Goal: Transaction & Acquisition: Download file/media

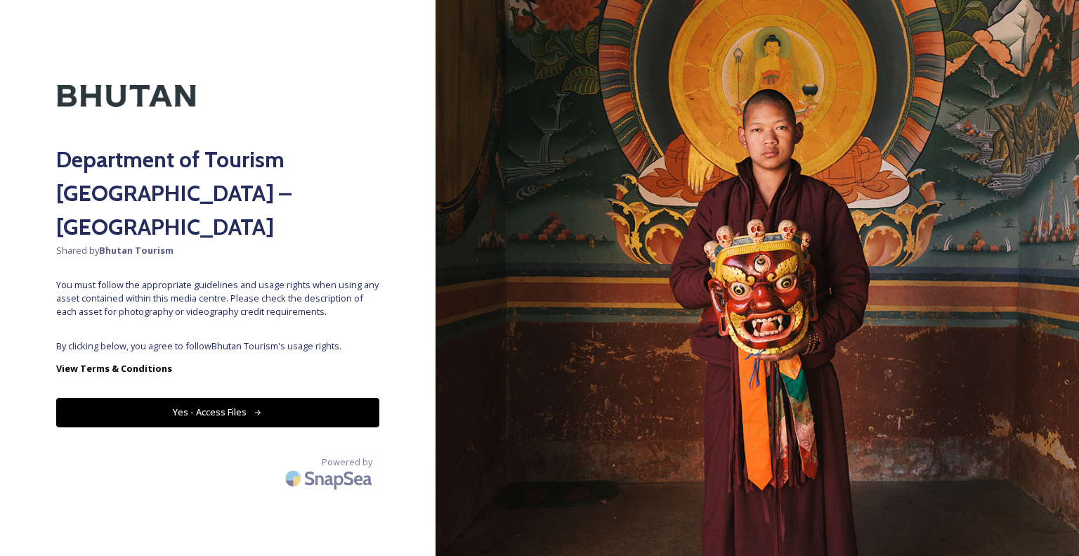
click at [256, 398] on button "Yes - Access Files" at bounding box center [217, 412] width 323 height 29
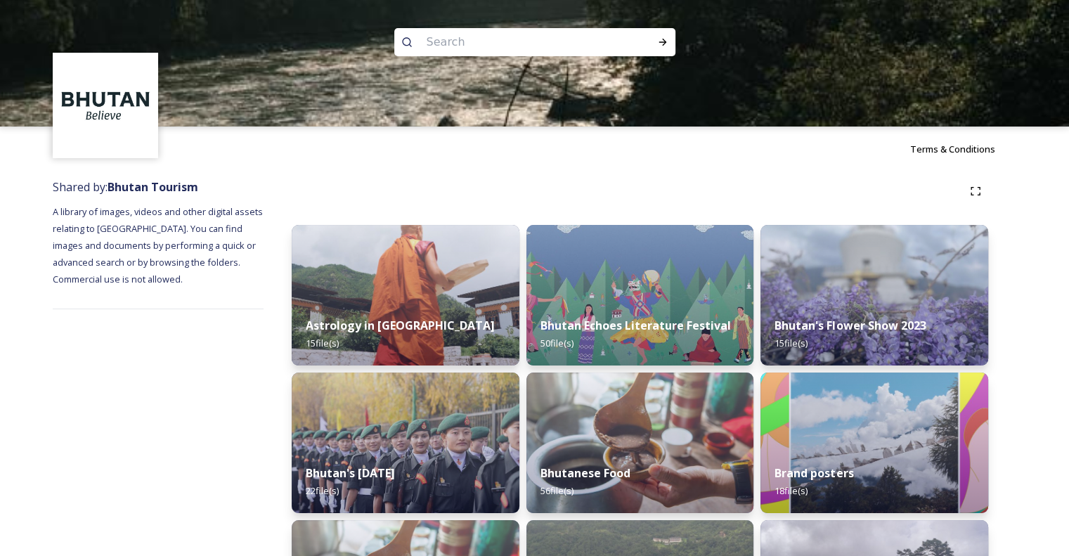
click at [558, 41] on input at bounding box center [515, 42] width 193 height 31
type input "business"
click at [668, 48] on div "Run Search" at bounding box center [662, 42] width 25 height 25
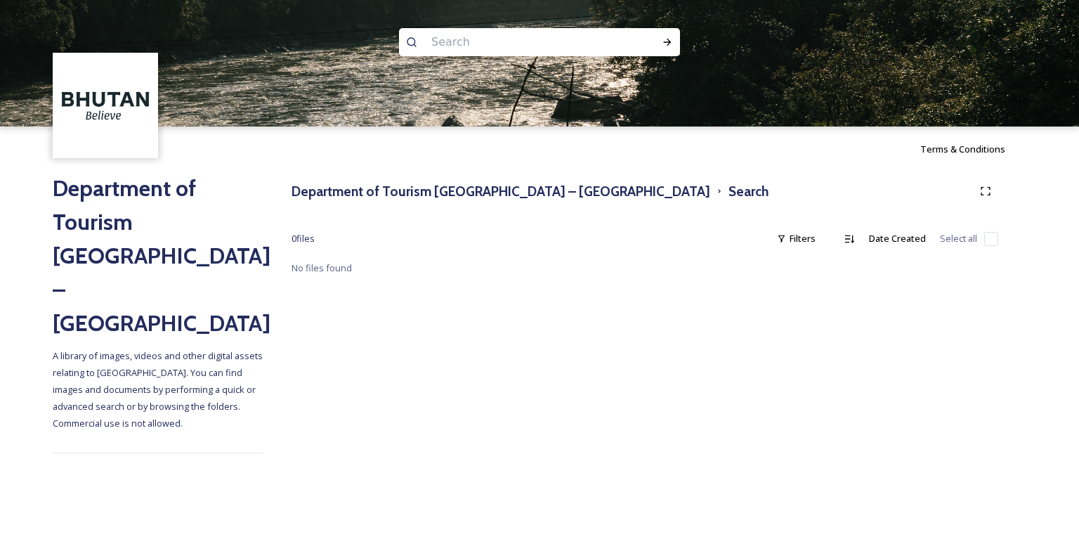
click at [564, 49] on input at bounding box center [520, 42] width 193 height 31
click at [512, 192] on h3 "Department of Tourism [GEOGRAPHIC_DATA] – [GEOGRAPHIC_DATA]" at bounding box center [501, 191] width 419 height 20
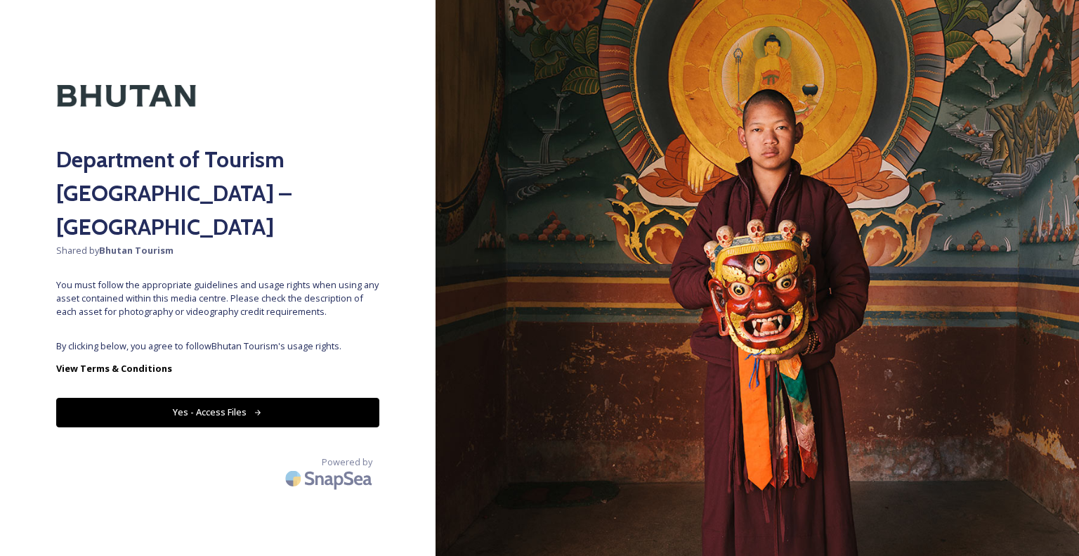
click at [349, 398] on button "Yes - Access Files" at bounding box center [217, 412] width 323 height 29
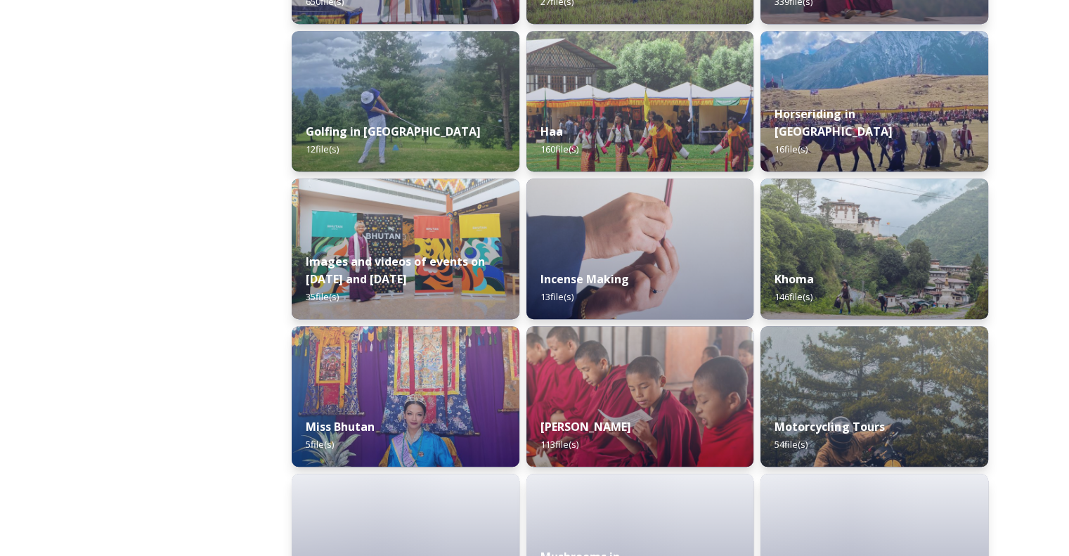
scroll to position [786, 0]
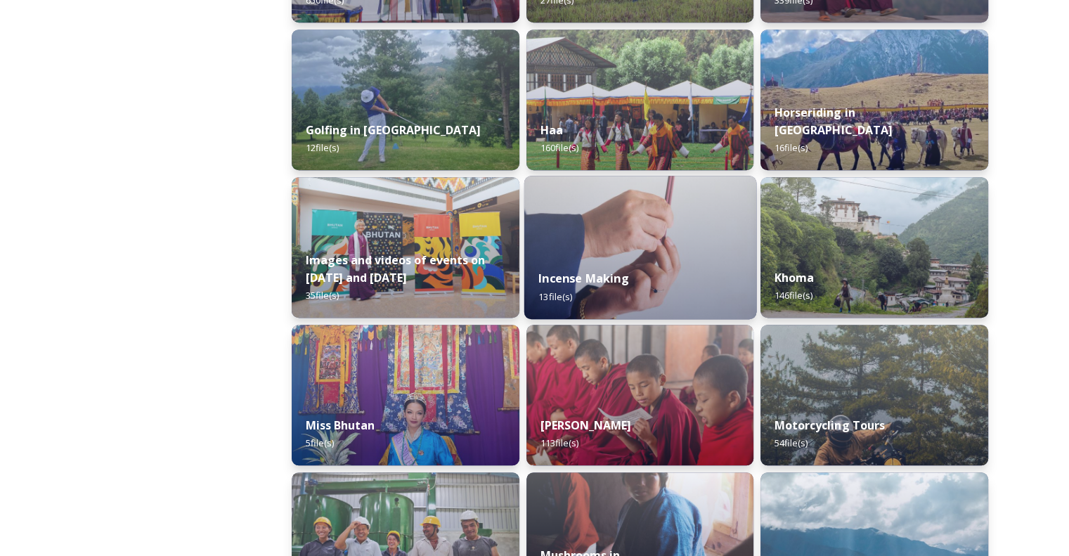
click at [680, 264] on div "Incense Making 13 file(s)" at bounding box center [639, 287] width 232 height 64
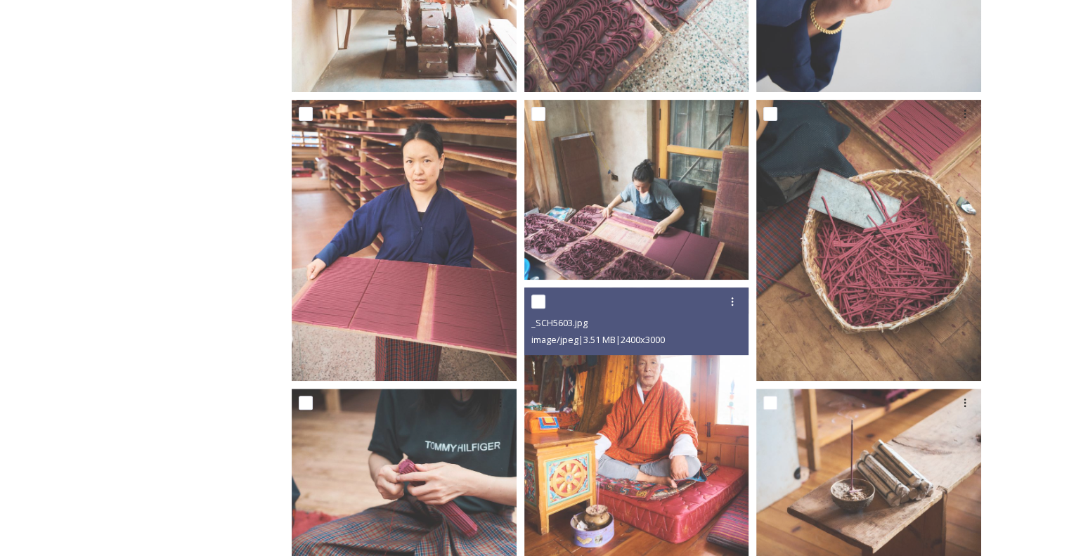
scroll to position [371, 0]
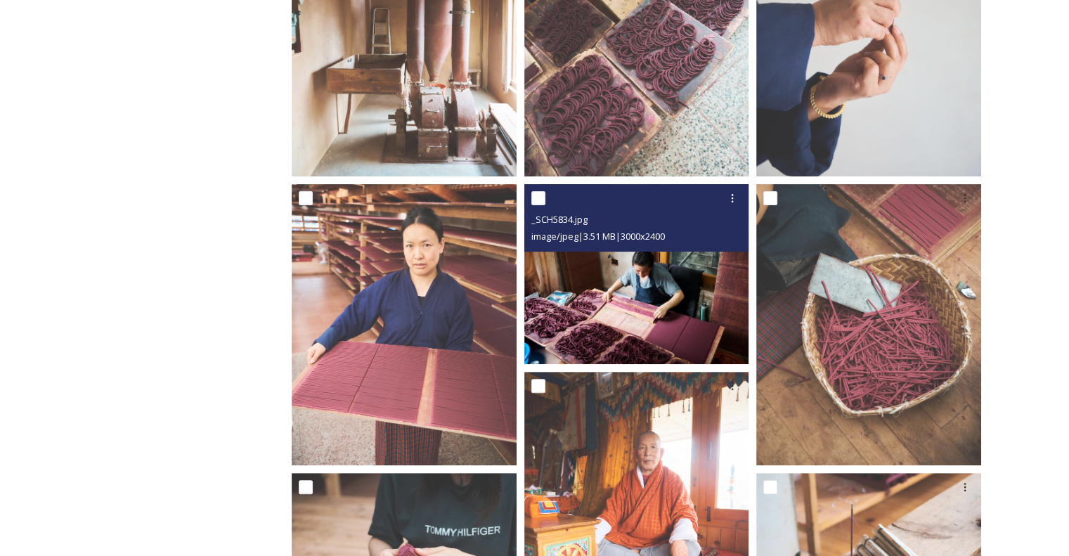
click at [688, 294] on img at bounding box center [636, 274] width 225 height 180
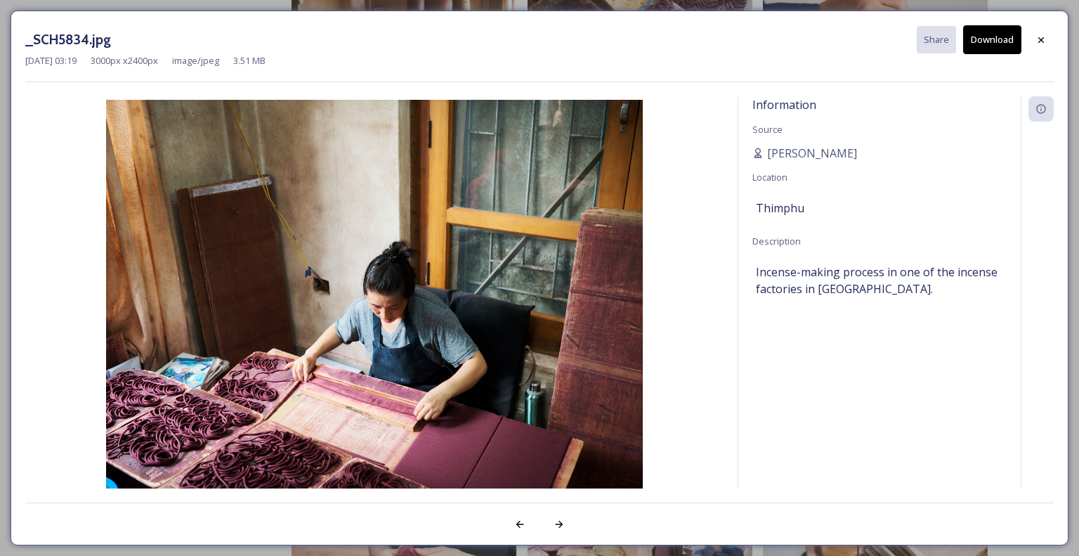
click at [998, 49] on button "Download" at bounding box center [992, 39] width 58 height 29
click at [1051, 39] on div at bounding box center [1041, 39] width 25 height 25
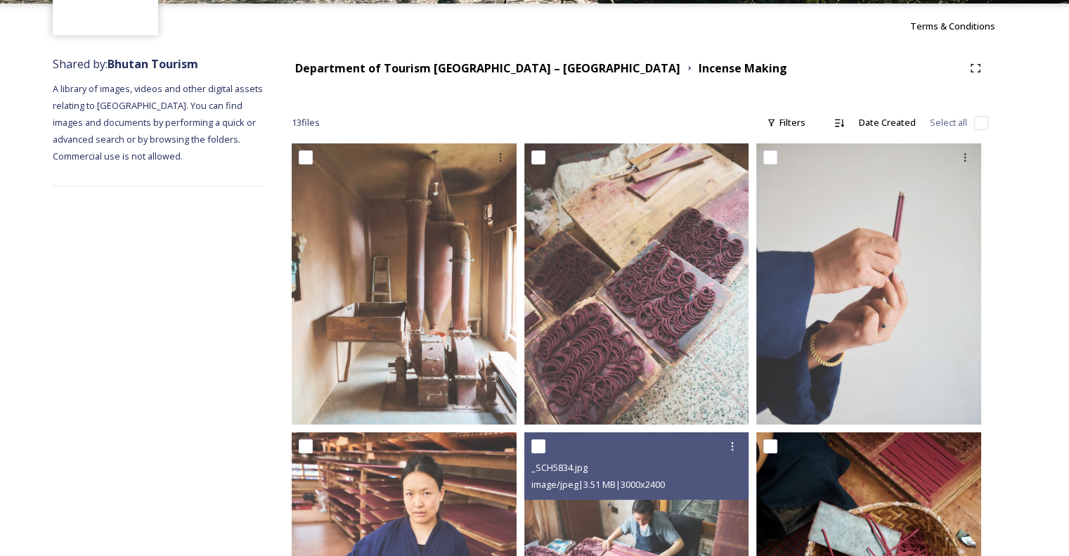
scroll to position [0, 0]
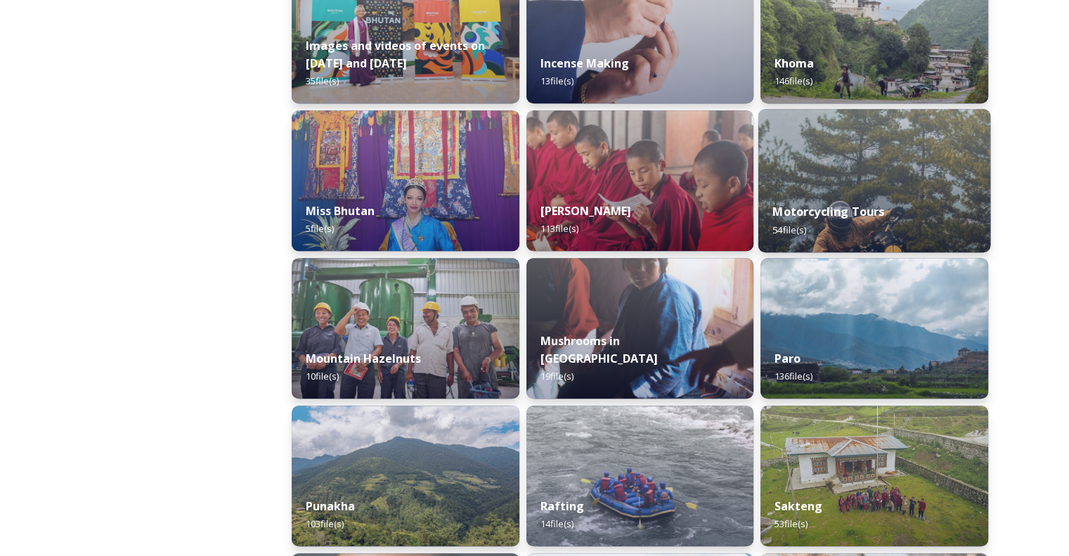
scroll to position [1088, 0]
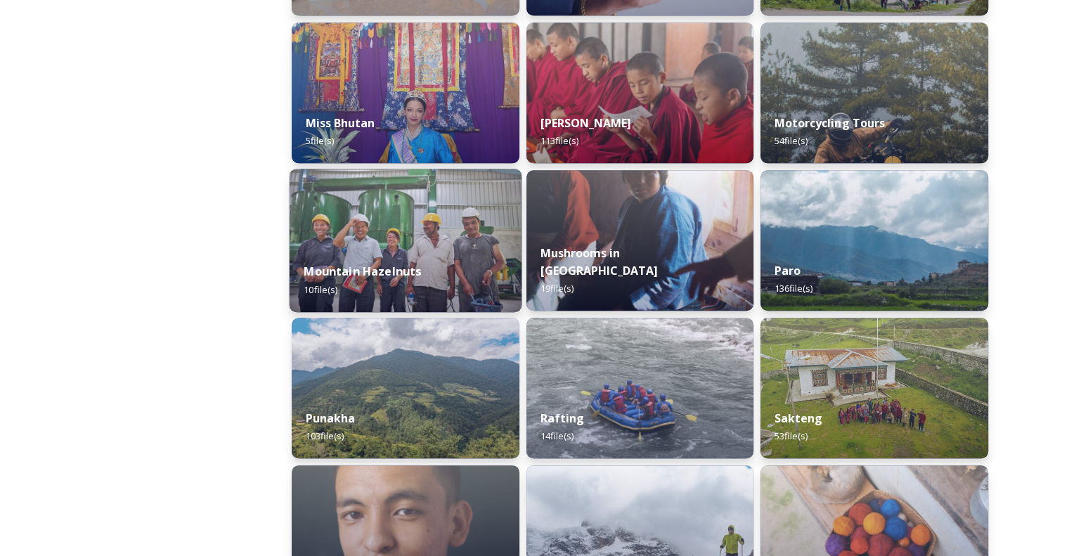
click at [436, 224] on img at bounding box center [406, 240] width 232 height 143
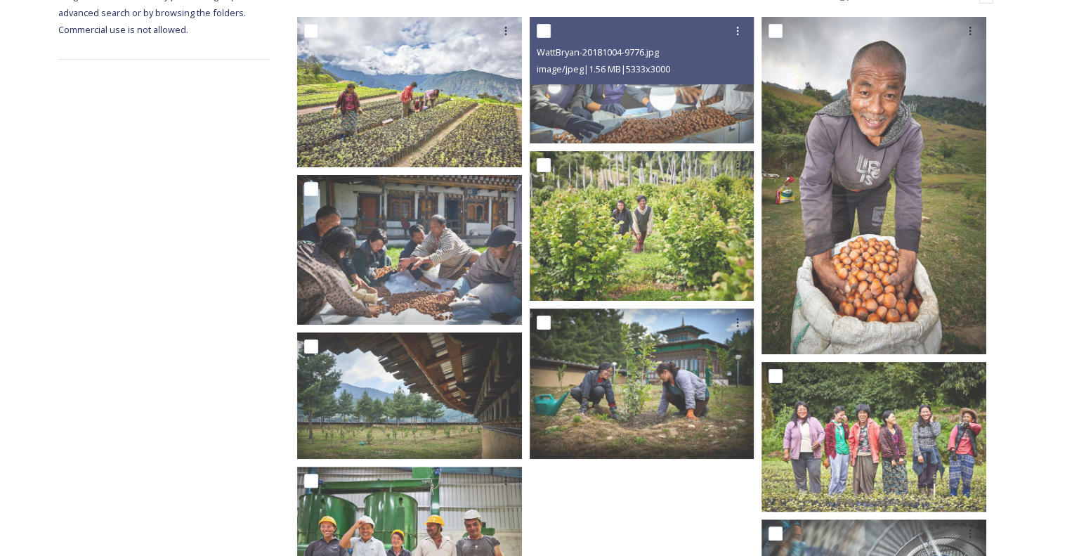
scroll to position [370, 0]
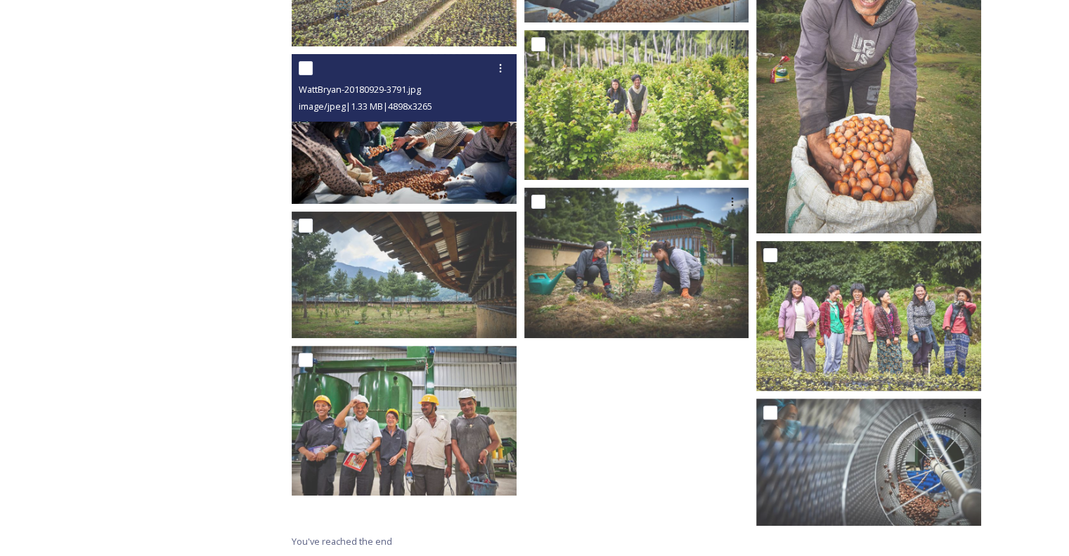
click at [393, 167] on img at bounding box center [404, 128] width 225 height 150
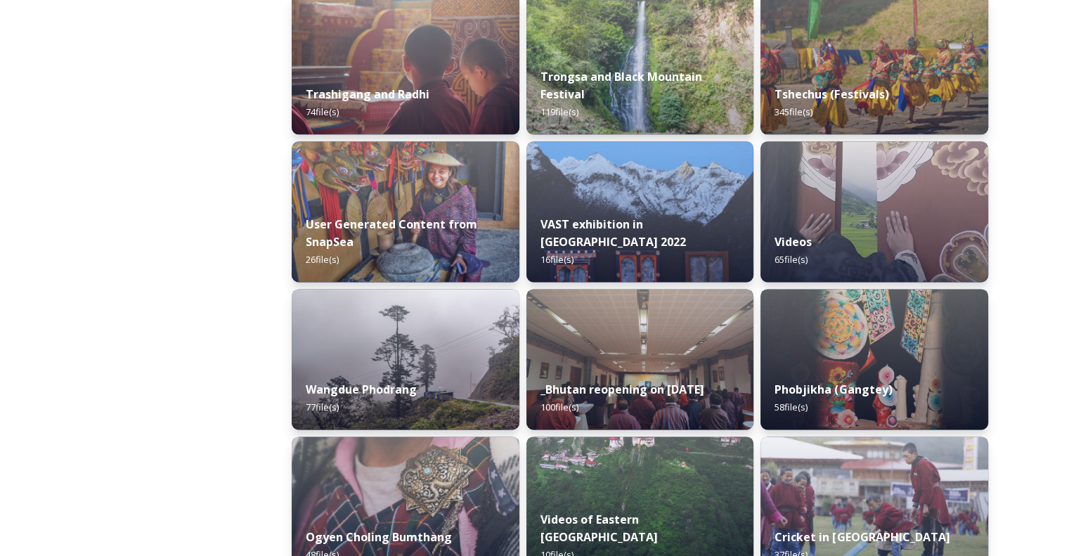
scroll to position [1855, 0]
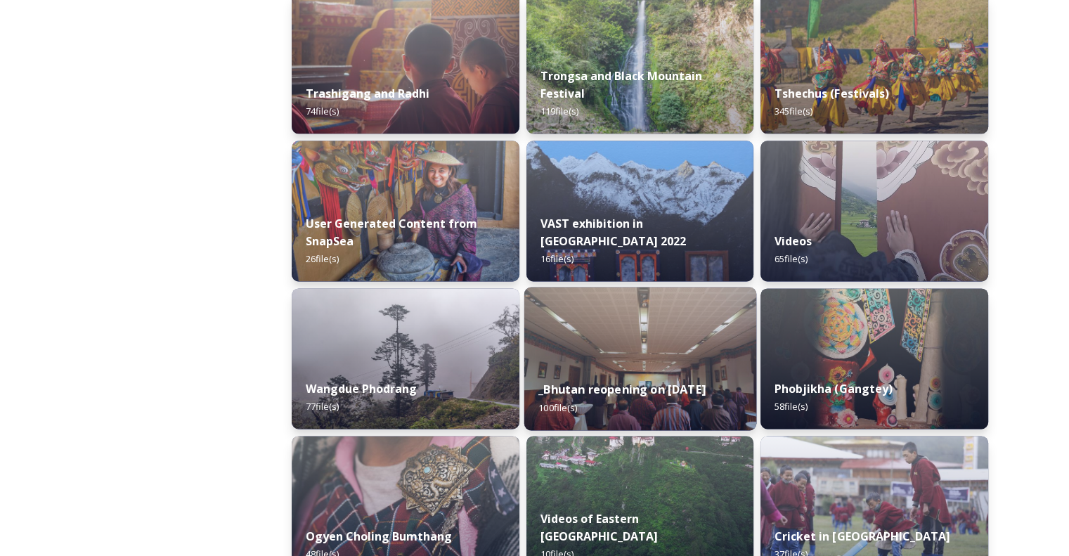
click at [637, 334] on img at bounding box center [639, 358] width 232 height 143
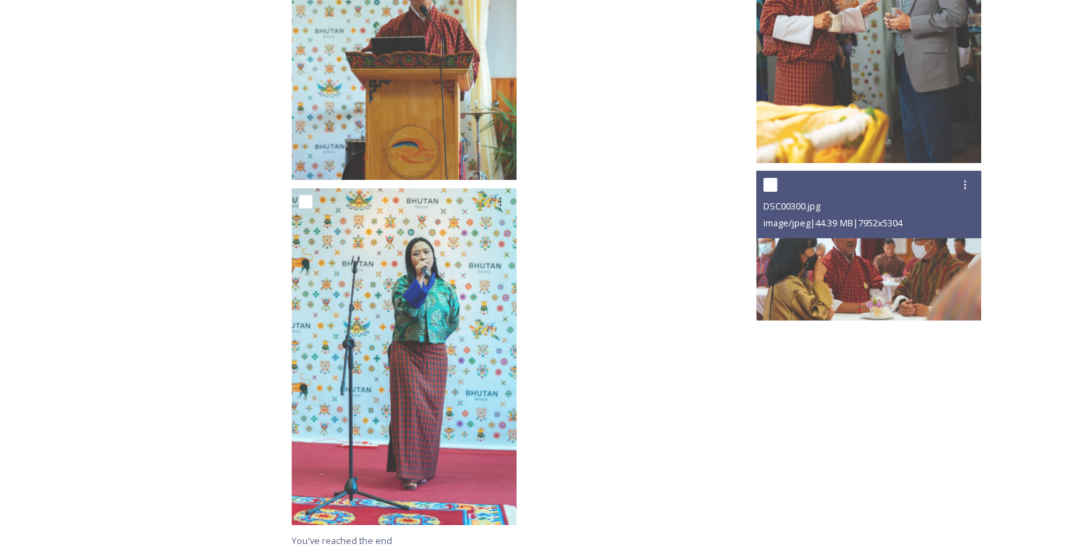
scroll to position [4798, 0]
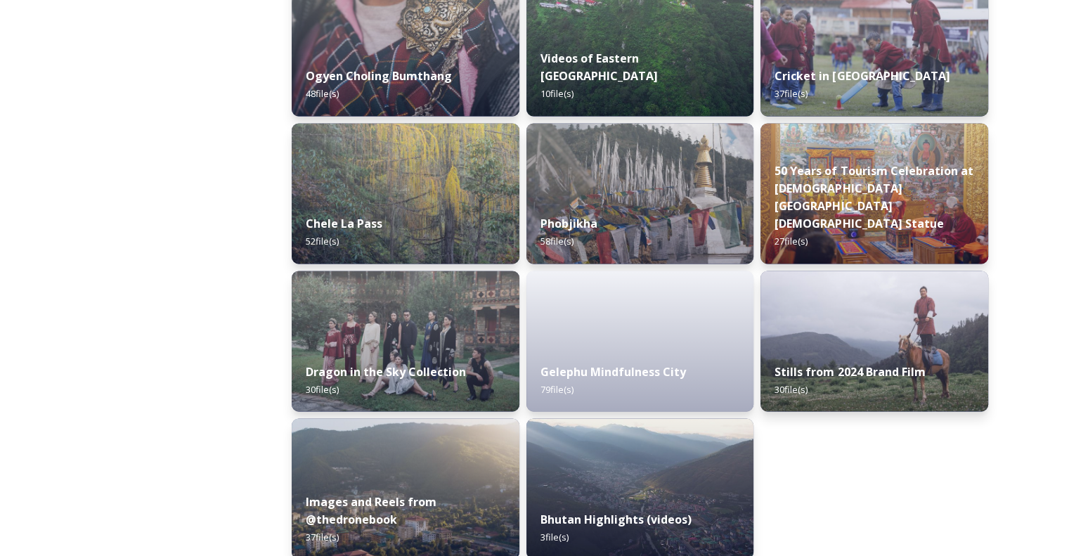
scroll to position [2316, 0]
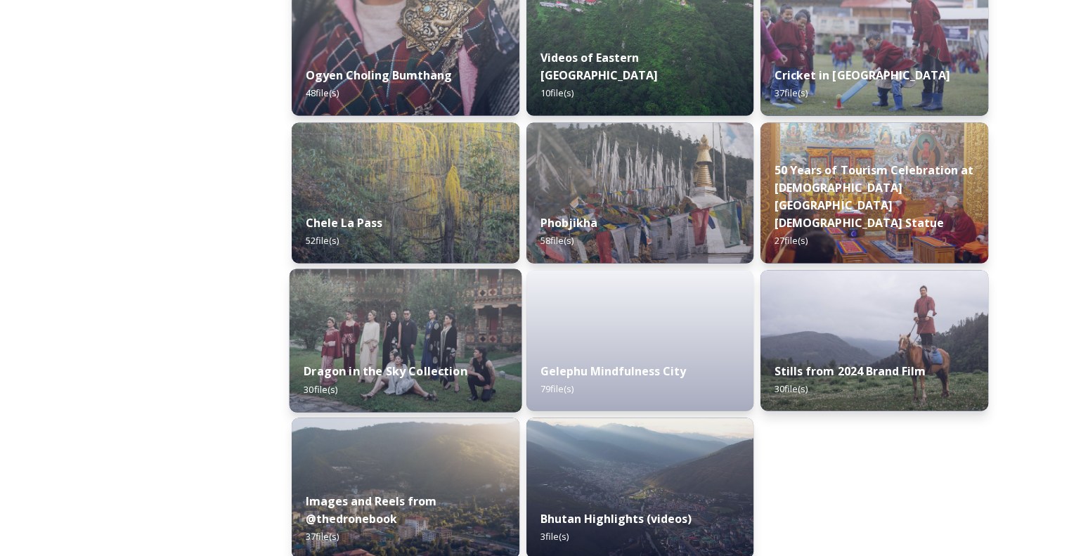
click at [465, 345] on img at bounding box center [406, 339] width 232 height 143
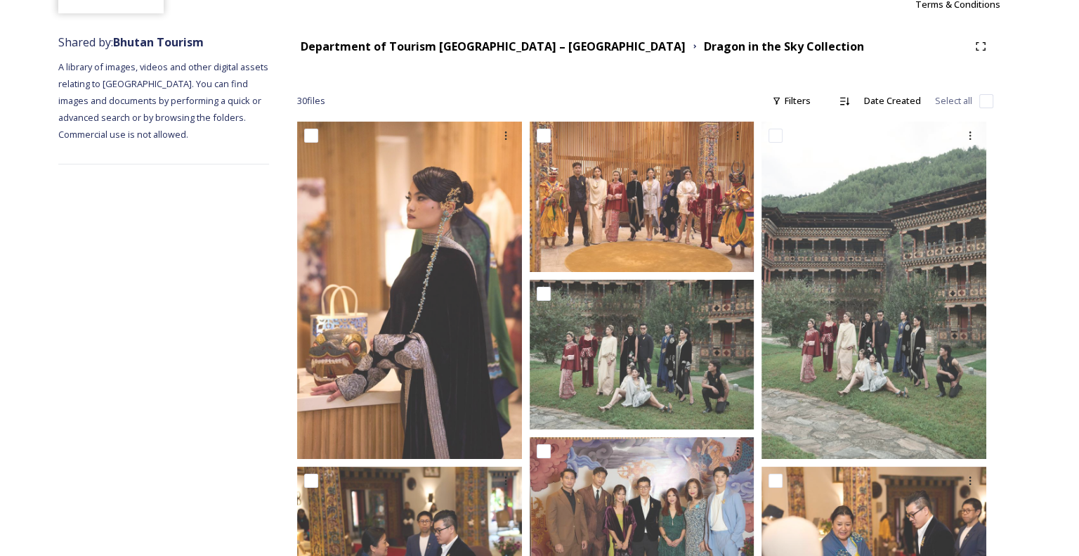
scroll to position [146, 0]
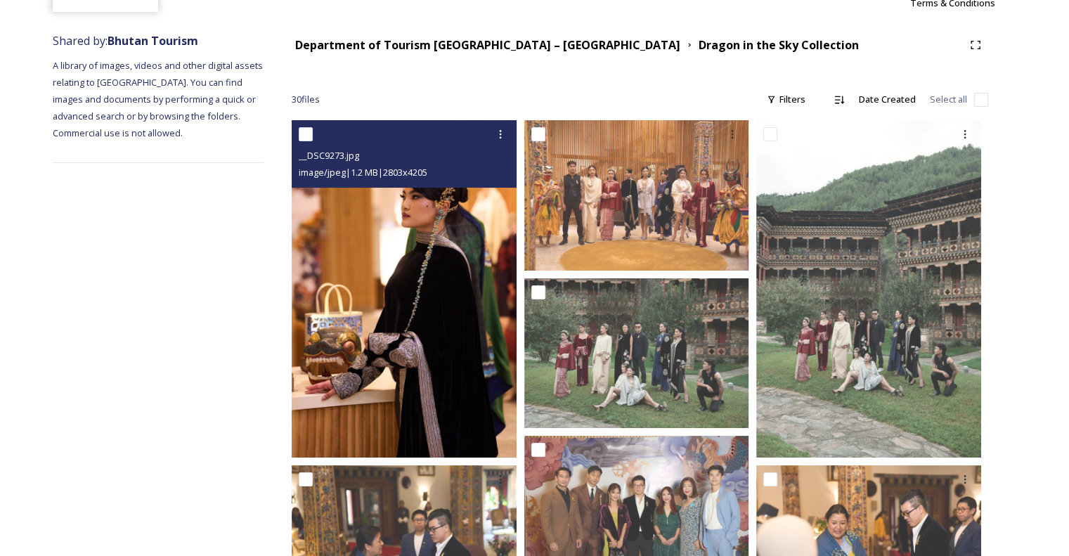
click at [438, 212] on img at bounding box center [404, 288] width 225 height 337
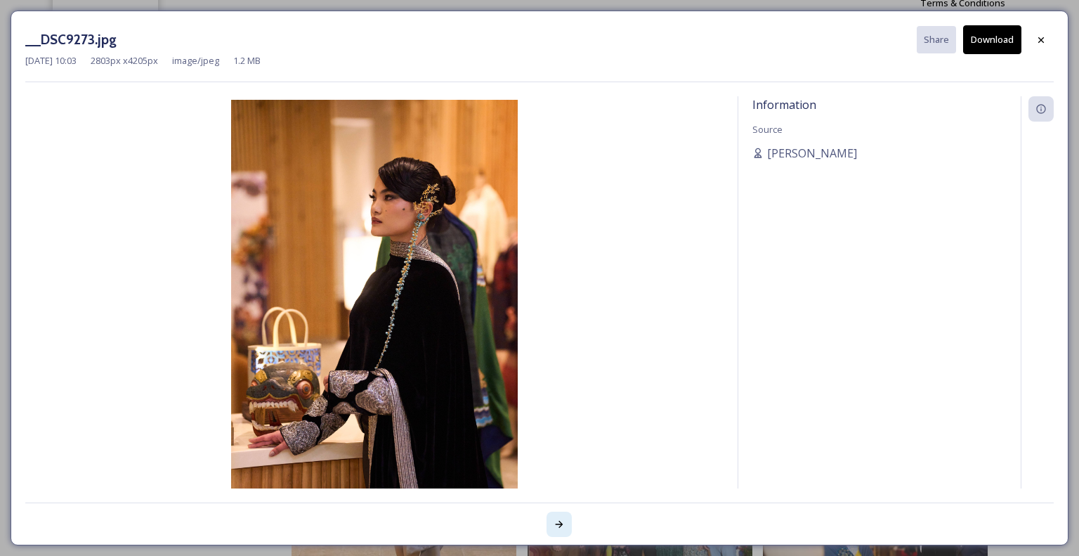
click at [550, 520] on div at bounding box center [559, 524] width 25 height 25
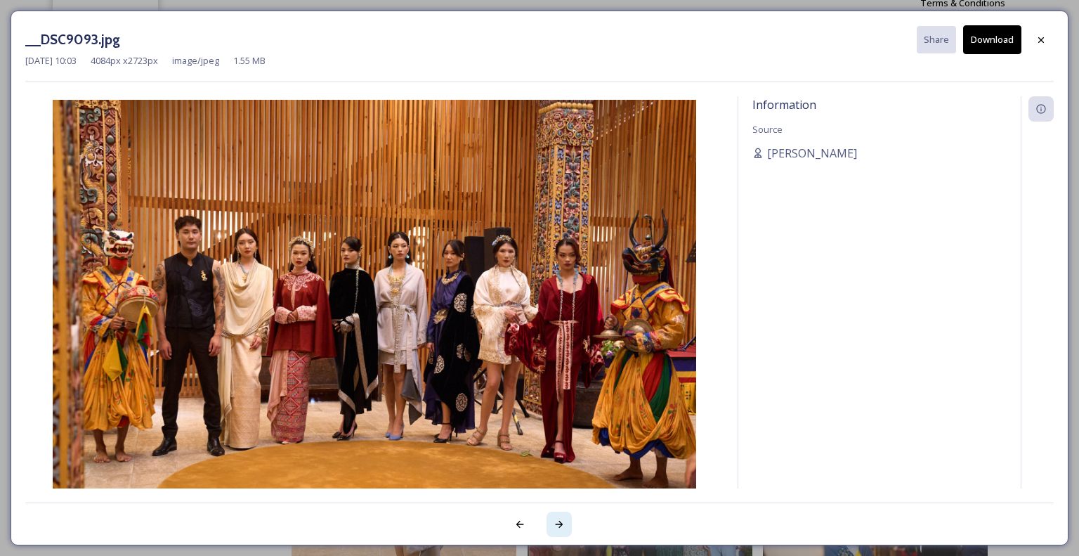
click at [550, 520] on div at bounding box center [559, 524] width 25 height 25
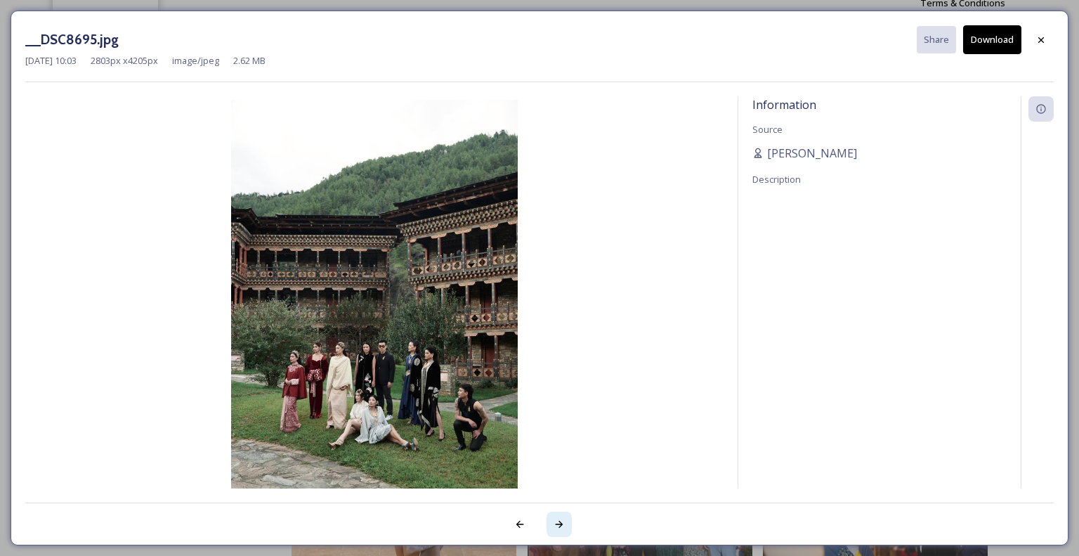
click at [550, 520] on div at bounding box center [559, 524] width 25 height 25
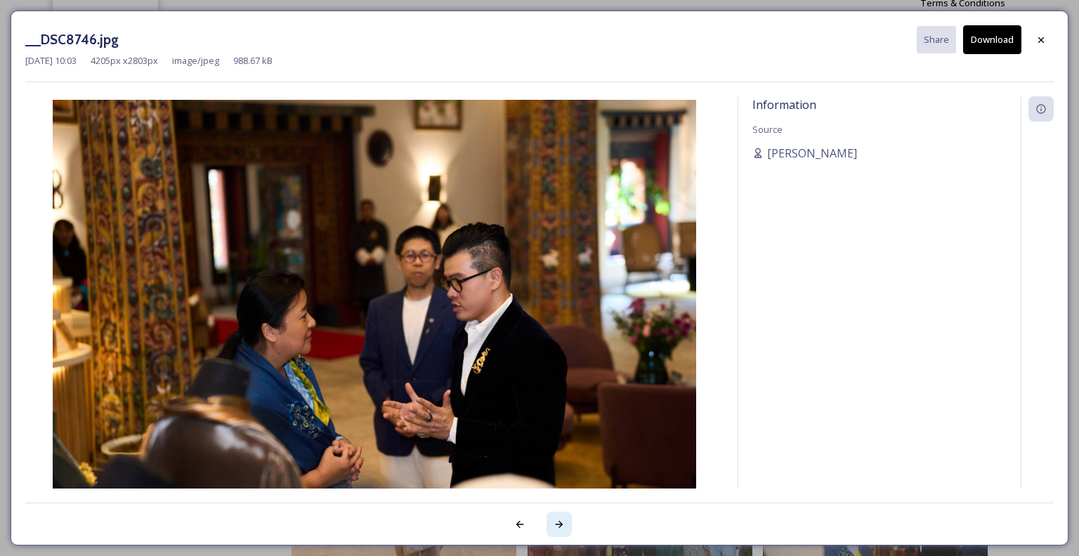
click at [550, 520] on div at bounding box center [559, 524] width 25 height 25
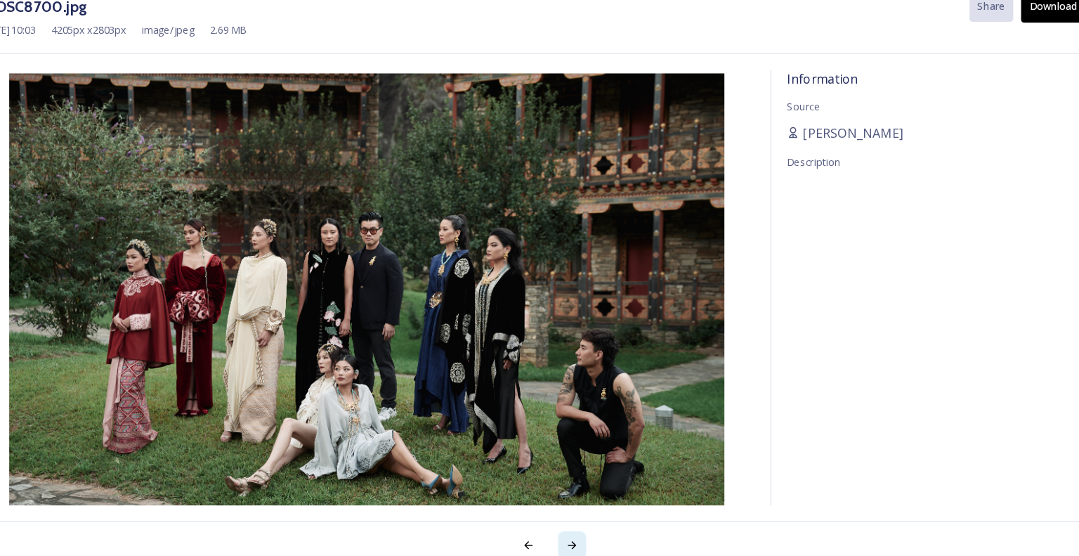
click at [555, 519] on icon at bounding box center [559, 524] width 11 height 11
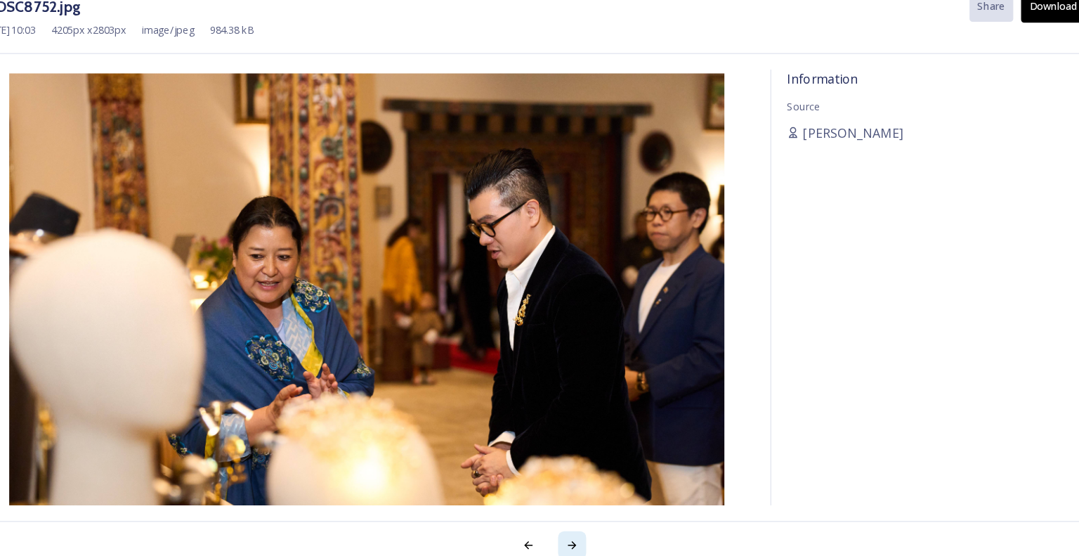
click at [555, 519] on icon at bounding box center [559, 524] width 11 height 11
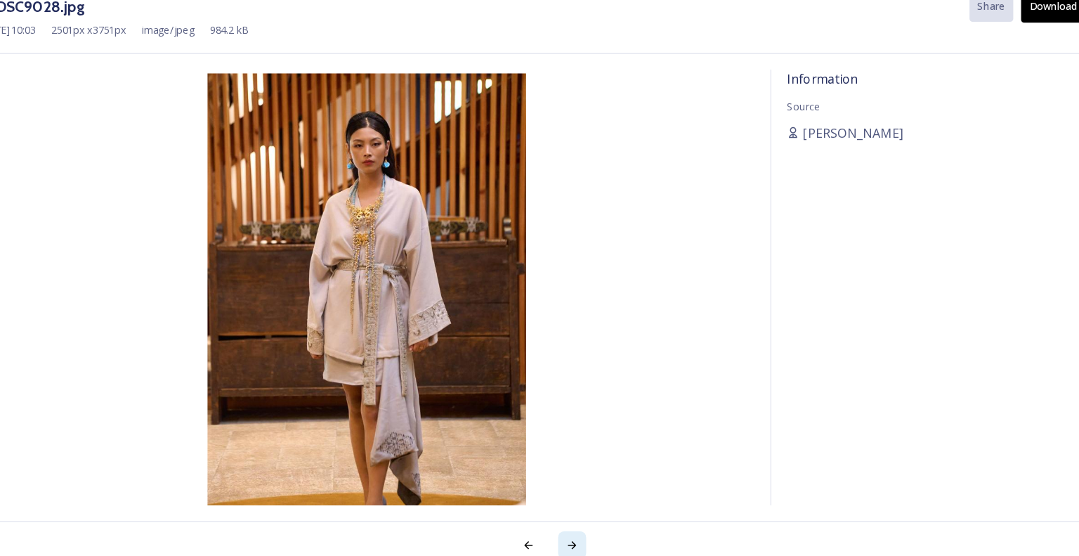
click at [555, 519] on icon at bounding box center [559, 524] width 11 height 11
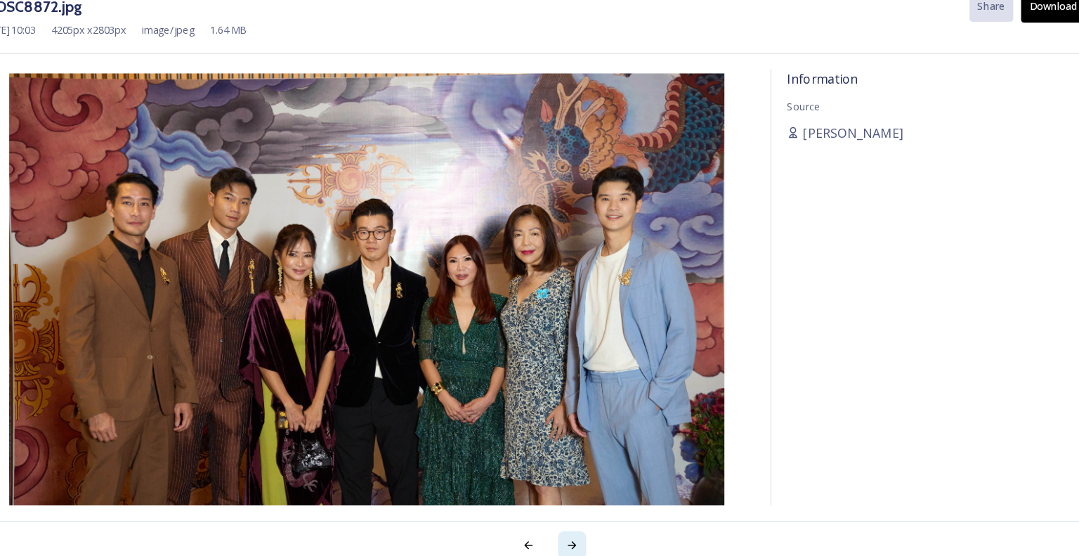
click at [555, 519] on icon at bounding box center [559, 524] width 11 height 11
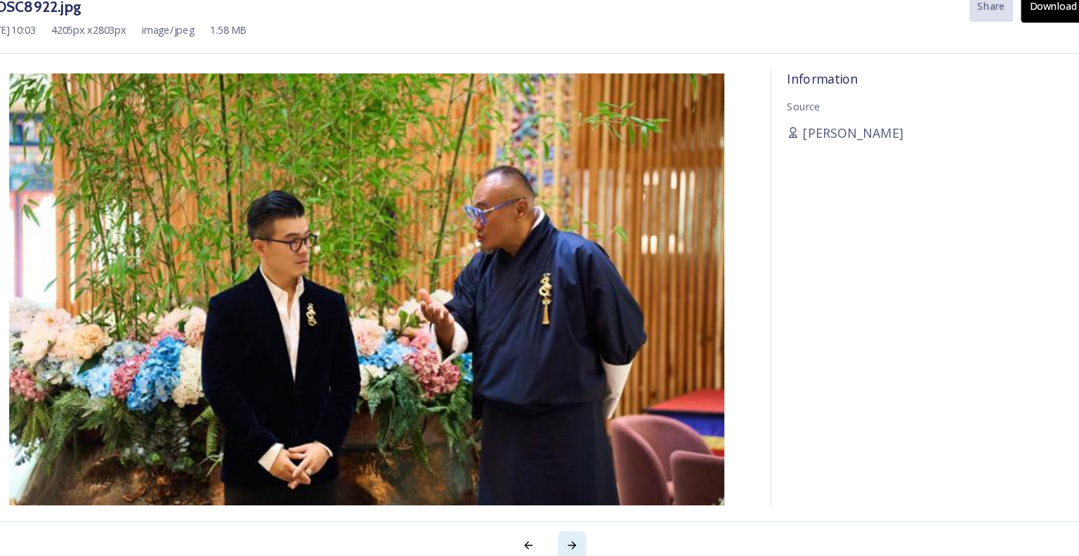
click at [555, 519] on icon at bounding box center [559, 524] width 11 height 11
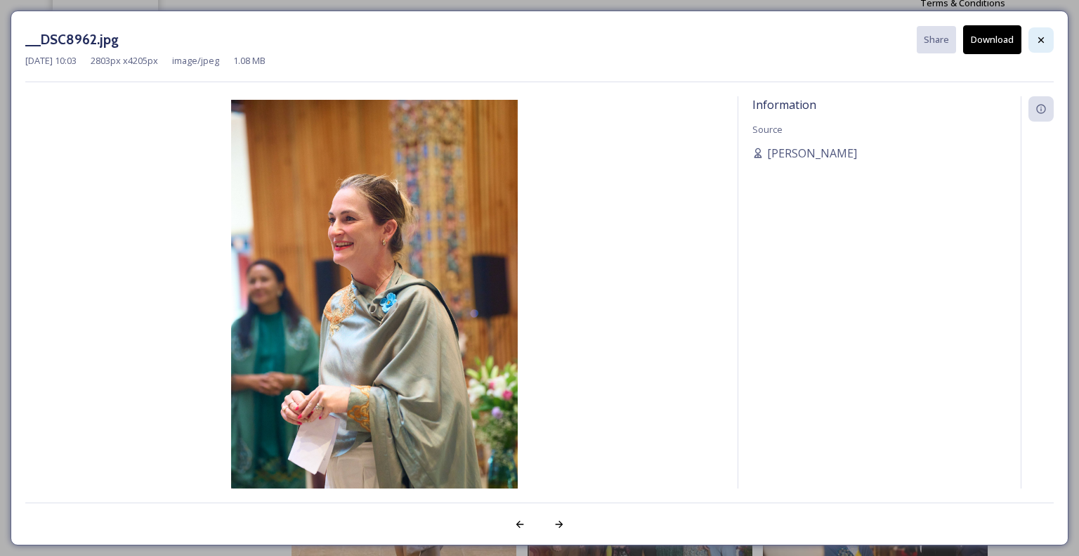
click at [1036, 36] on icon at bounding box center [1041, 39] width 11 height 11
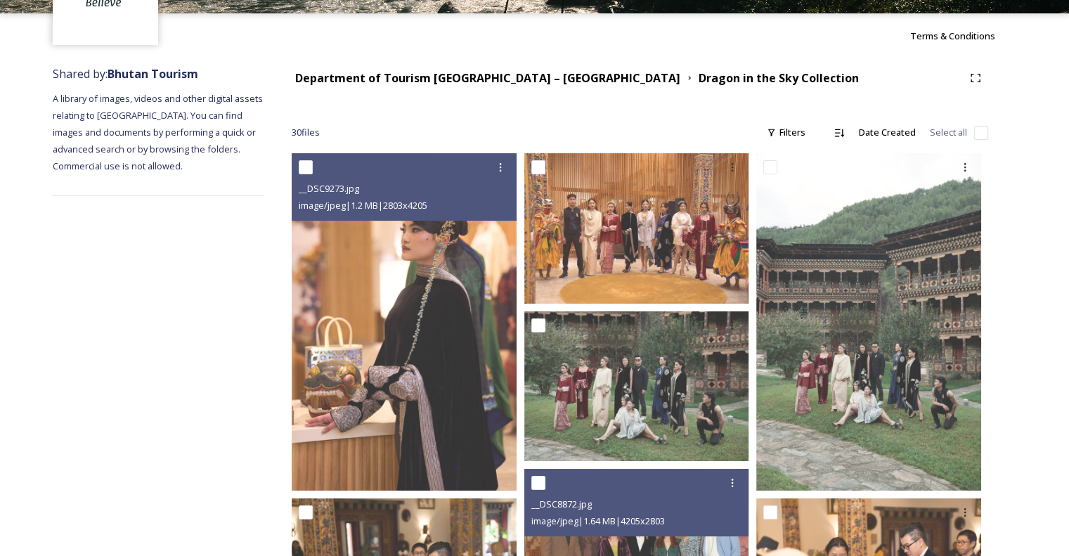
scroll to position [0, 0]
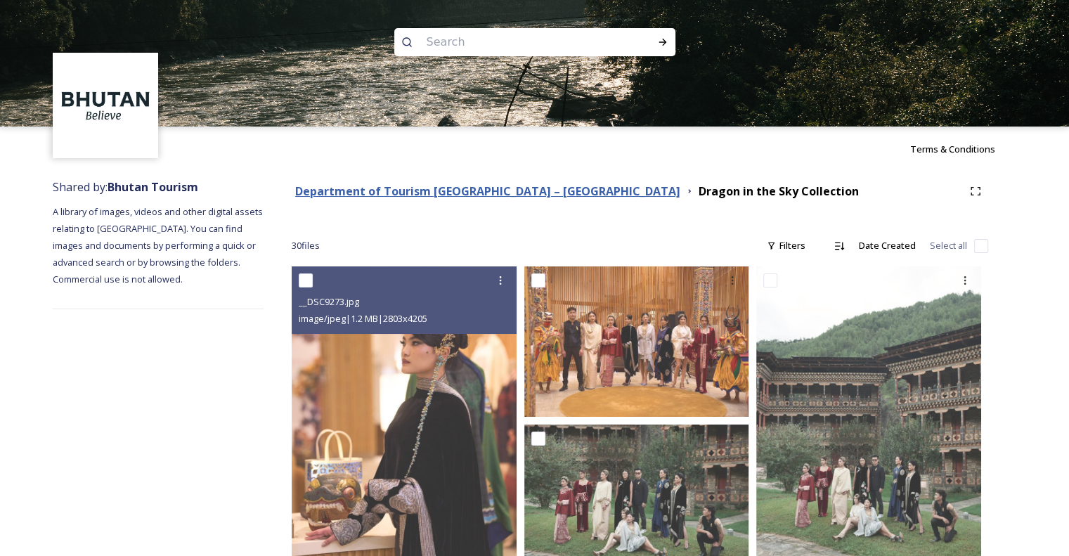
click at [538, 196] on strong "Department of Tourism [GEOGRAPHIC_DATA] – [GEOGRAPHIC_DATA]" at bounding box center [487, 190] width 385 height 15
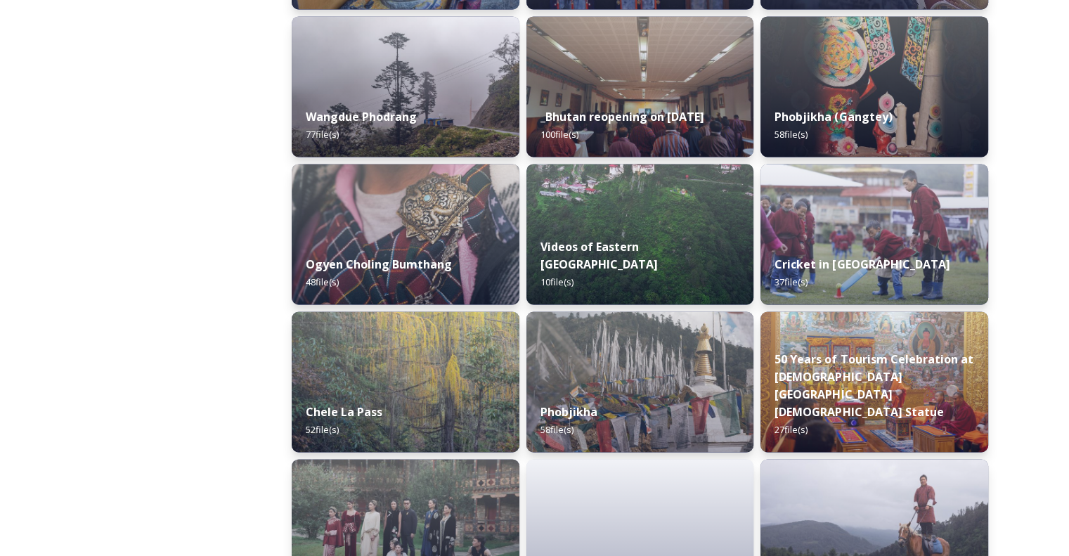
scroll to position [2332, 0]
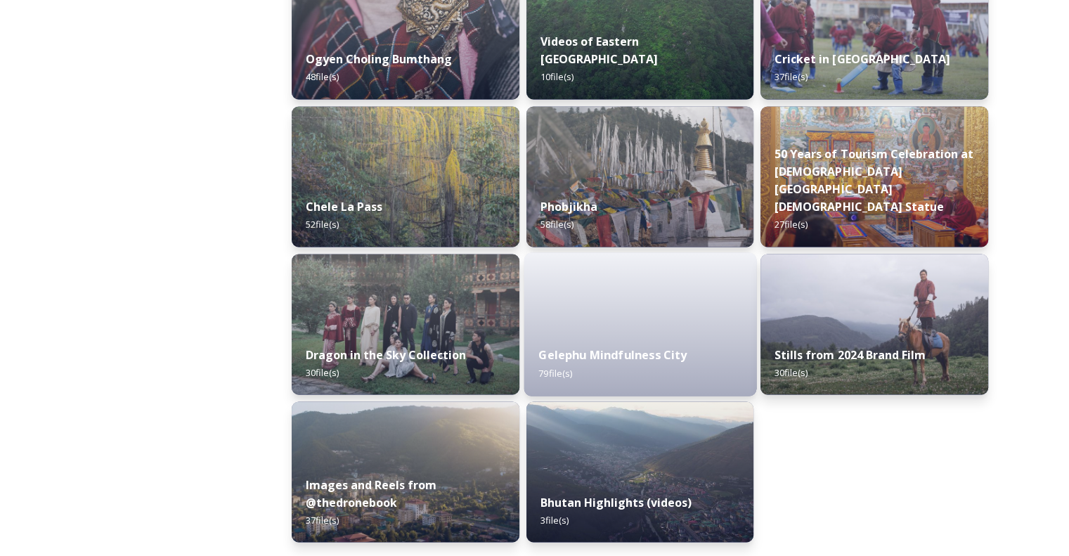
click at [703, 358] on div "Gelephu Mindfulness City 79 file(s)" at bounding box center [639, 364] width 232 height 64
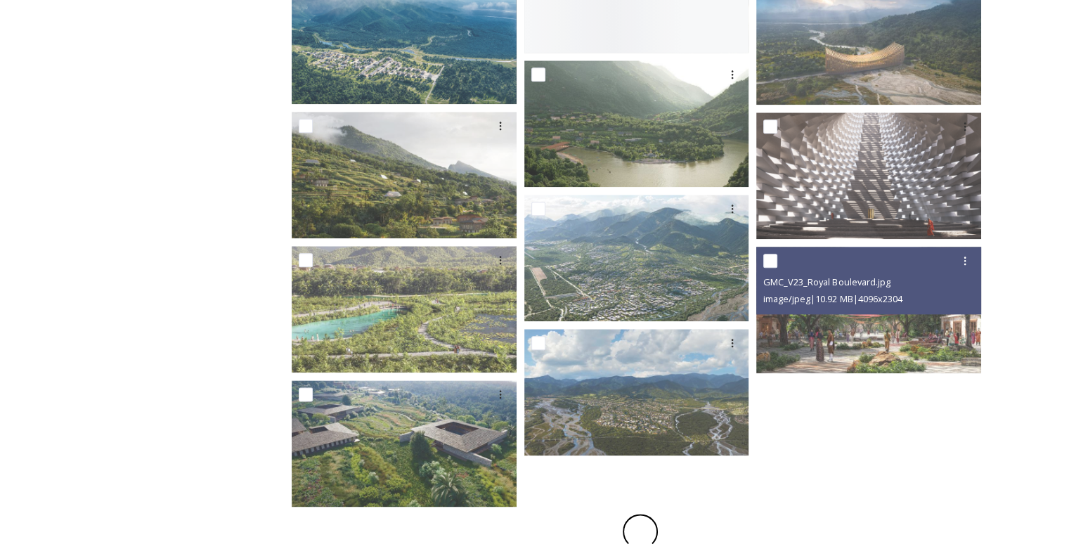
scroll to position [1630, 0]
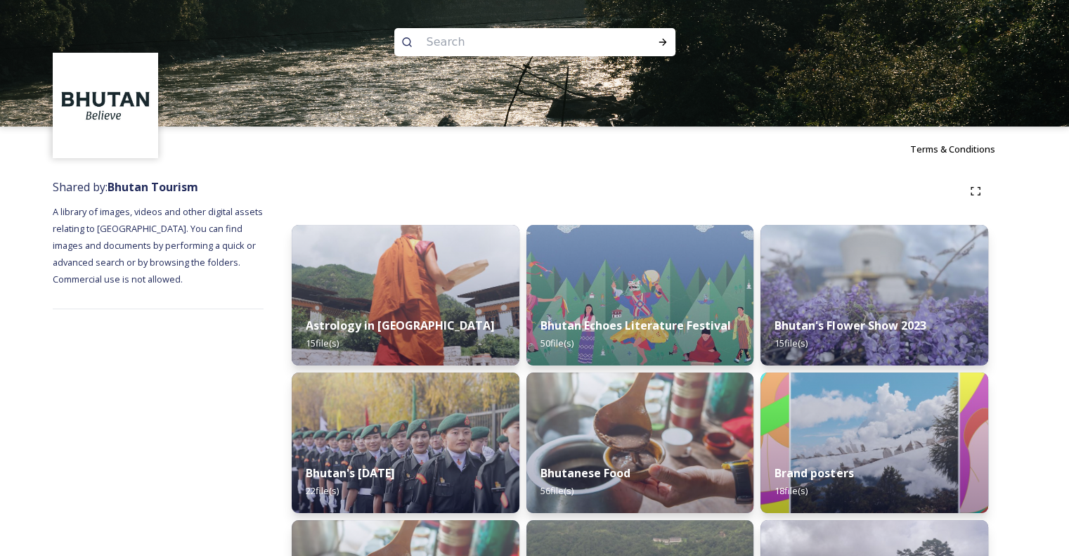
click at [444, 188] on div at bounding box center [640, 190] width 696 height 25
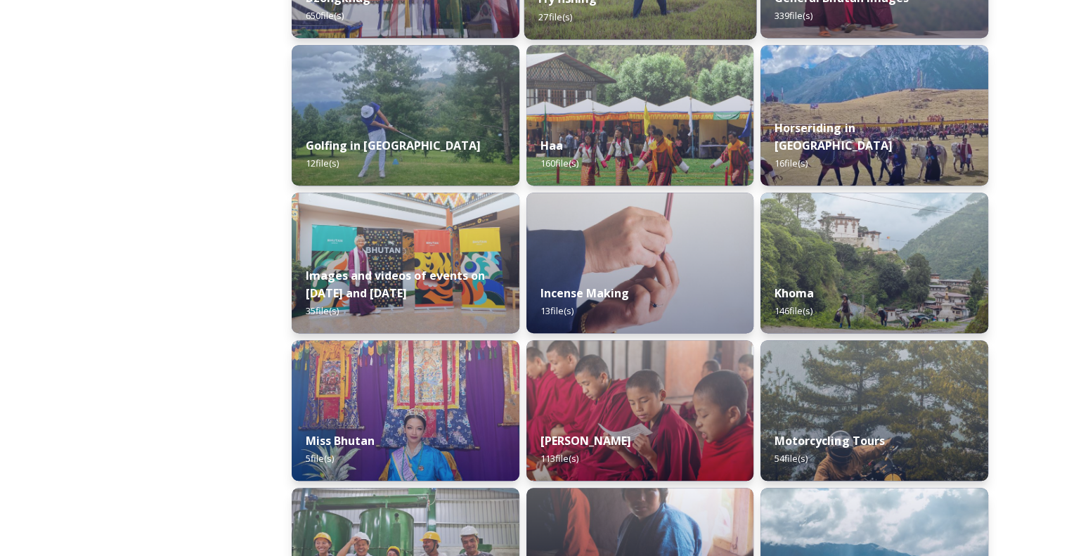
scroll to position [824, 0]
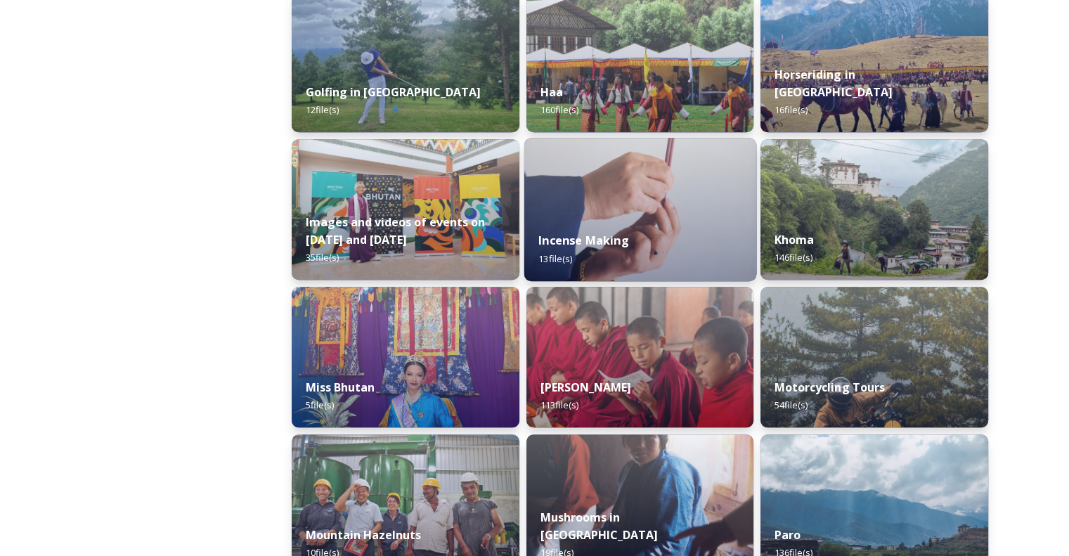
click at [641, 182] on img at bounding box center [639, 209] width 232 height 143
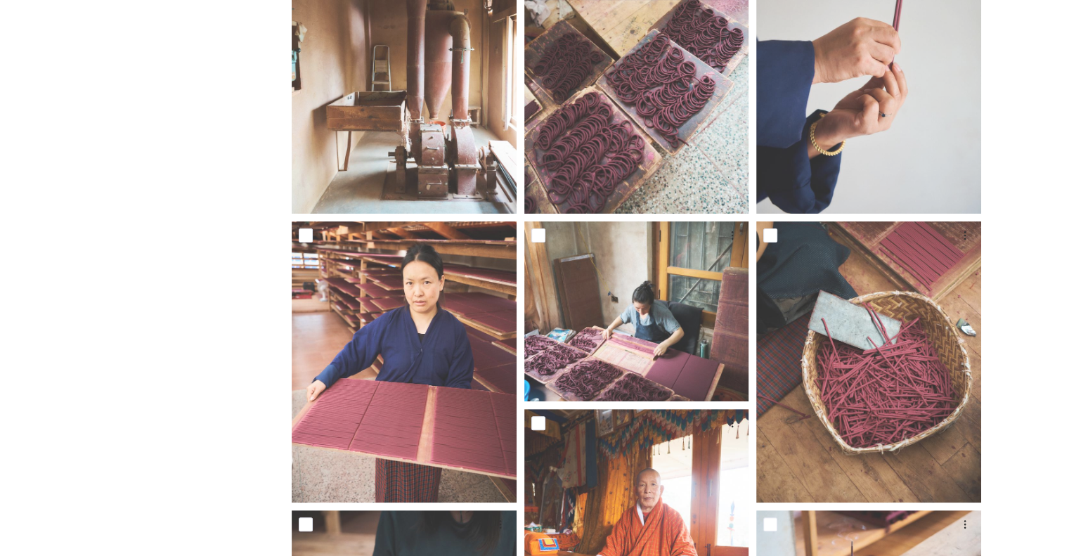
scroll to position [334, 0]
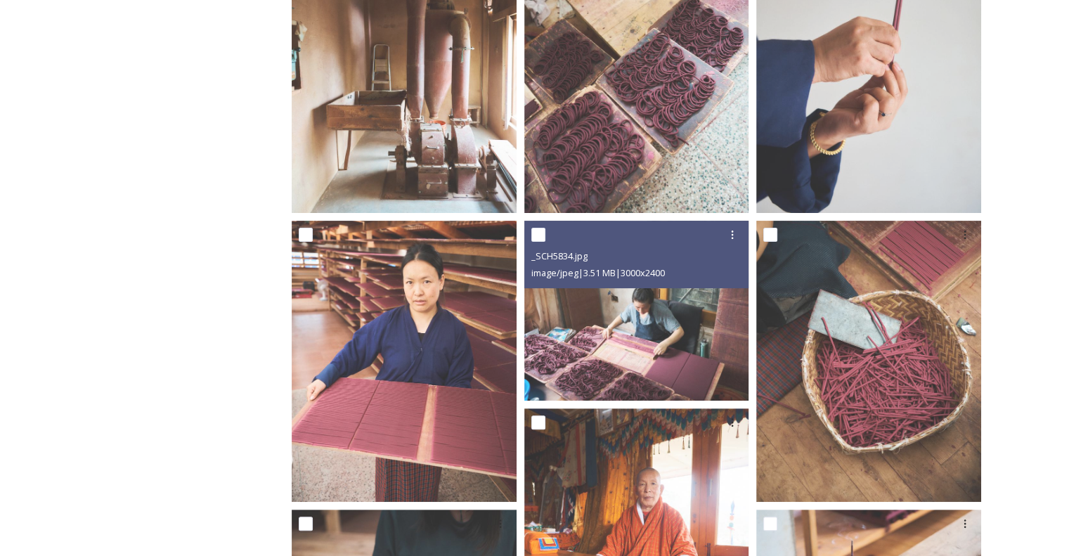
click at [680, 313] on img at bounding box center [636, 311] width 225 height 180
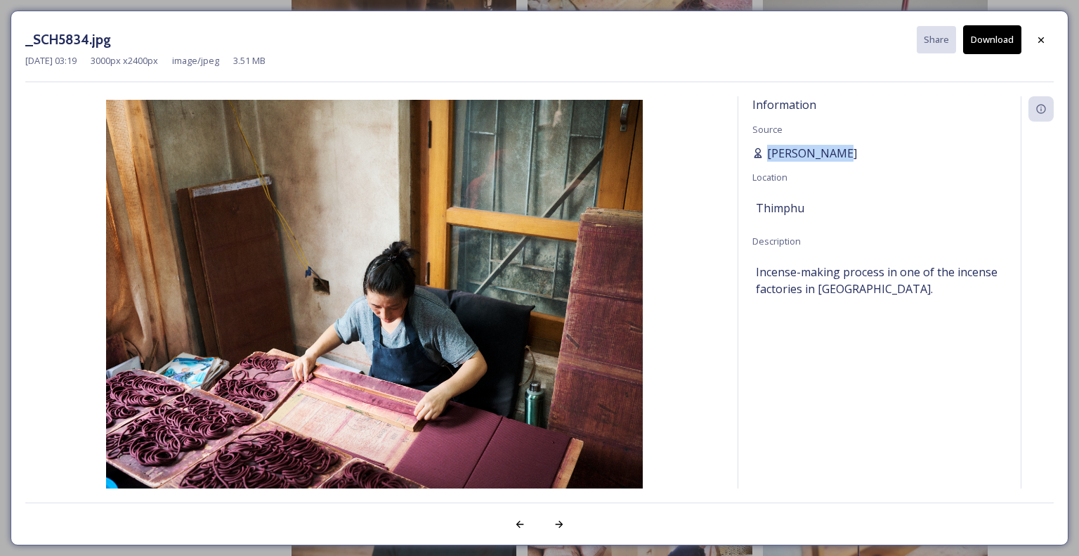
drag, startPoint x: 809, startPoint y: 157, endPoint x: 769, endPoint y: 157, distance: 40.8
click at [769, 157] on div "[PERSON_NAME]" at bounding box center [880, 153] width 254 height 17
copy span "[PERSON_NAME]"
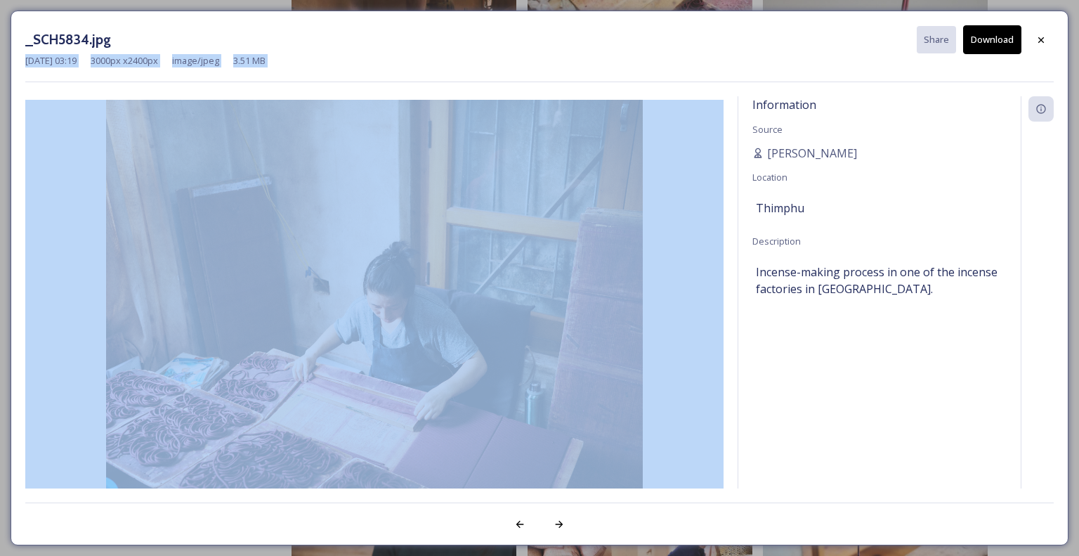
drag, startPoint x: 1032, startPoint y: 41, endPoint x: 462, endPoint y: 148, distance: 579.9
click at [462, 148] on div "_SCH5834.jpg Share Download [DATE] 03:19 3000 px x 2400 px image/jpeg 3.51 MB I…" at bounding box center [540, 278] width 1058 height 535
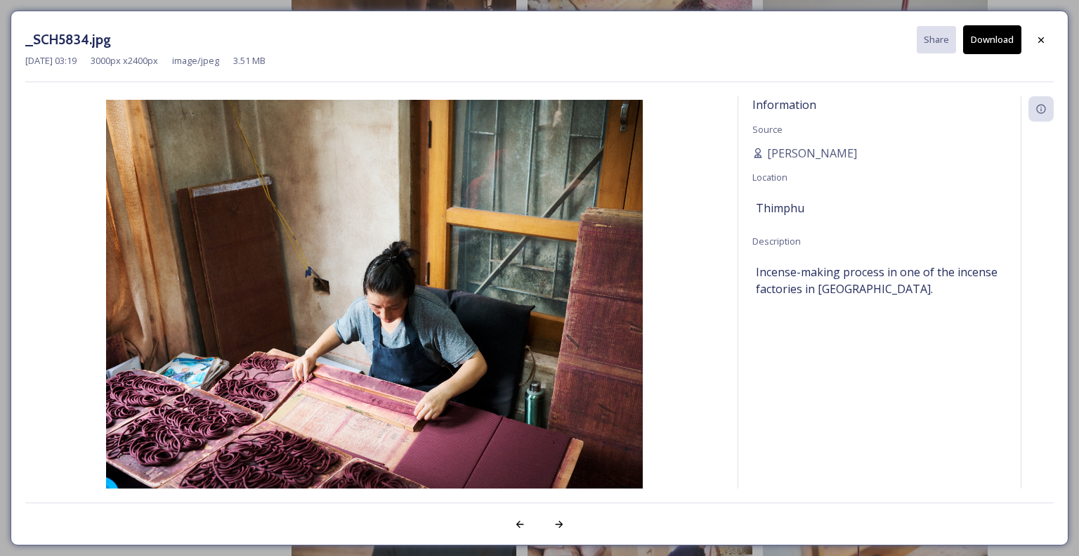
click at [207, 5] on div "_SCH5834.jpg Share Download [DATE] 03:19 3000 px x 2400 px image/jpeg 3.51 MB I…" at bounding box center [539, 278] width 1079 height 556
click at [1037, 39] on icon at bounding box center [1041, 39] width 11 height 11
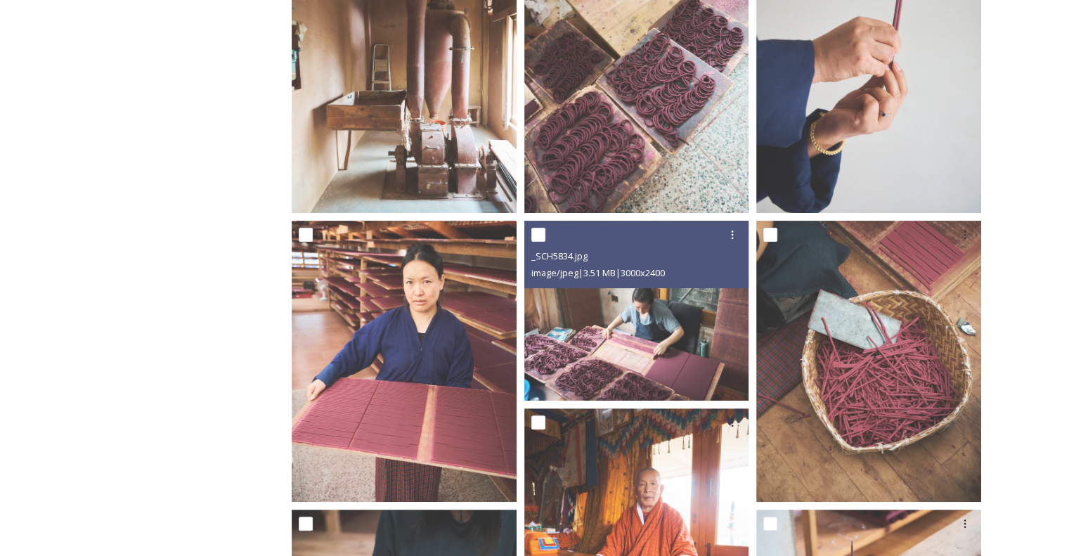
scroll to position [0, 0]
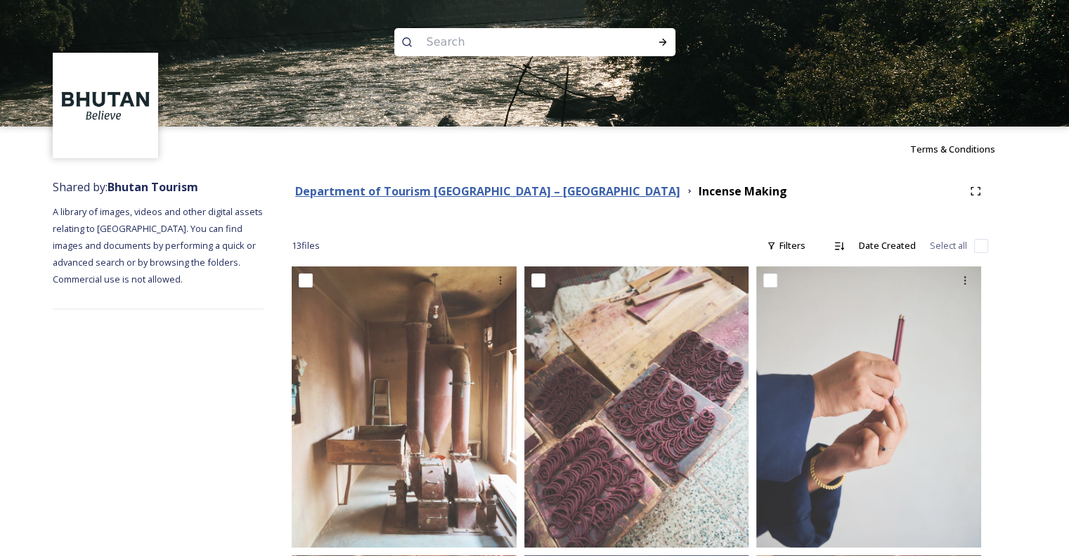
click at [477, 189] on strong "Department of Tourism [GEOGRAPHIC_DATA] – [GEOGRAPHIC_DATA]" at bounding box center [487, 190] width 385 height 15
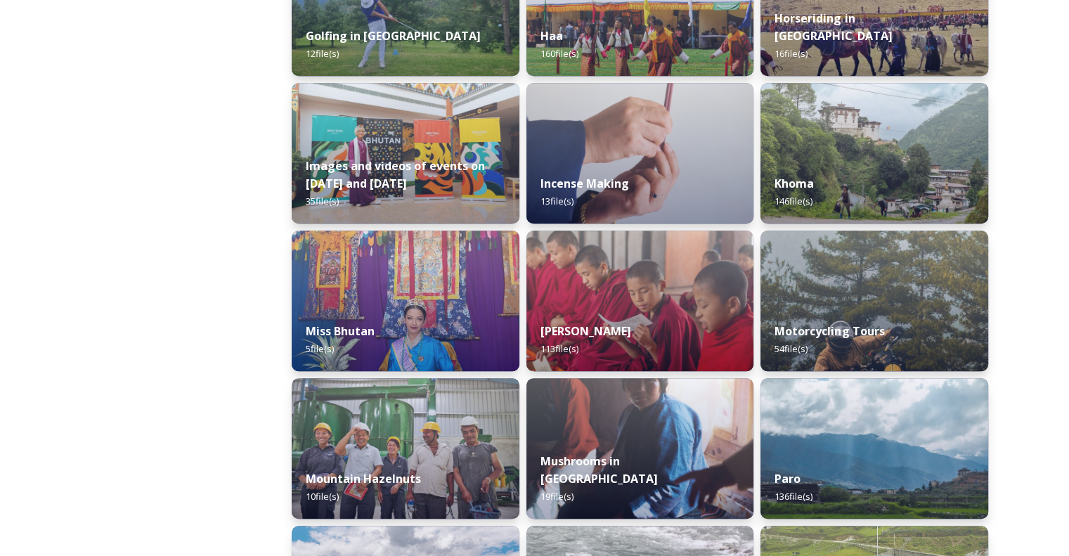
scroll to position [878, 0]
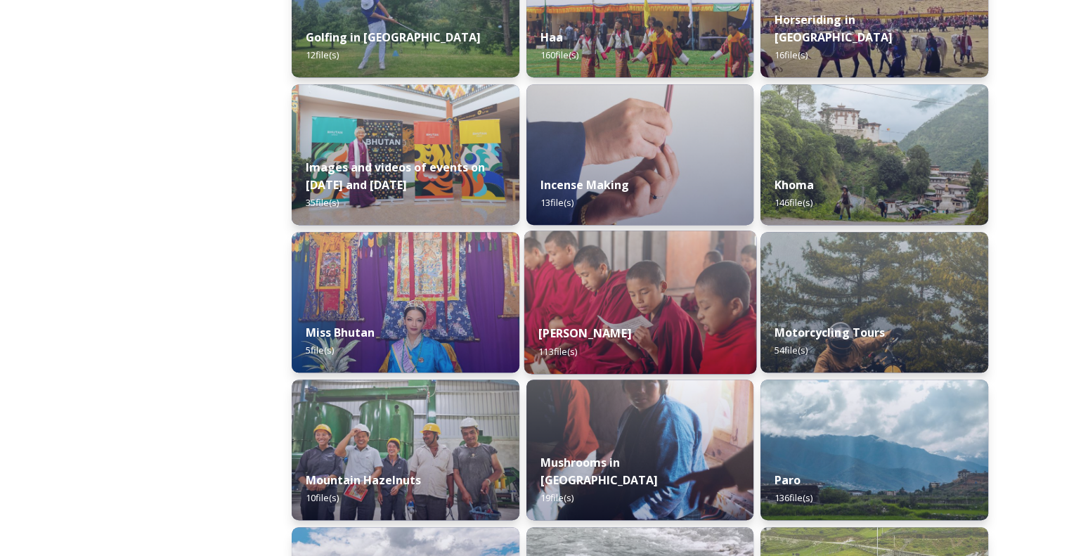
click at [660, 306] on img at bounding box center [639, 301] width 232 height 143
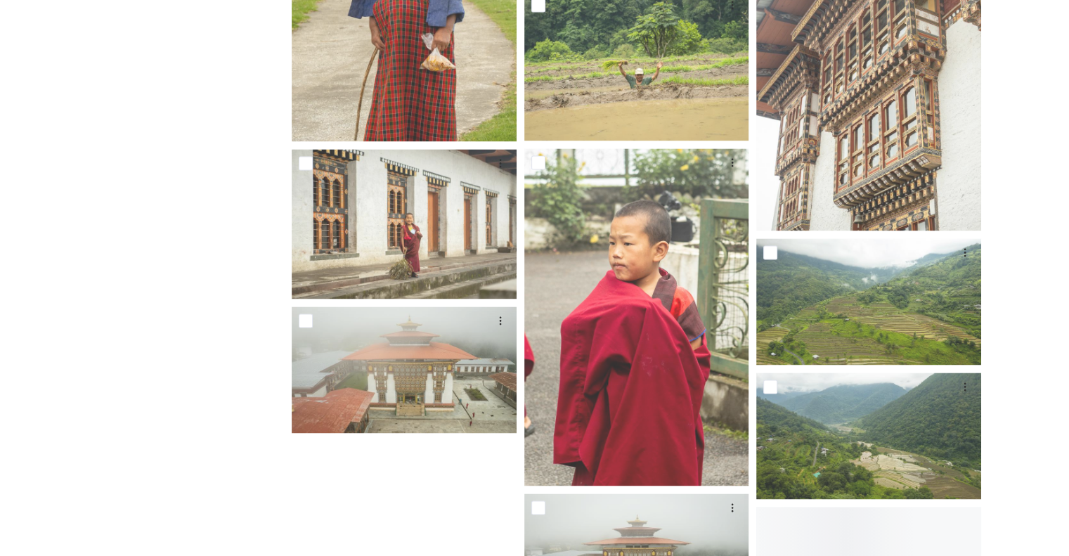
scroll to position [7673, 0]
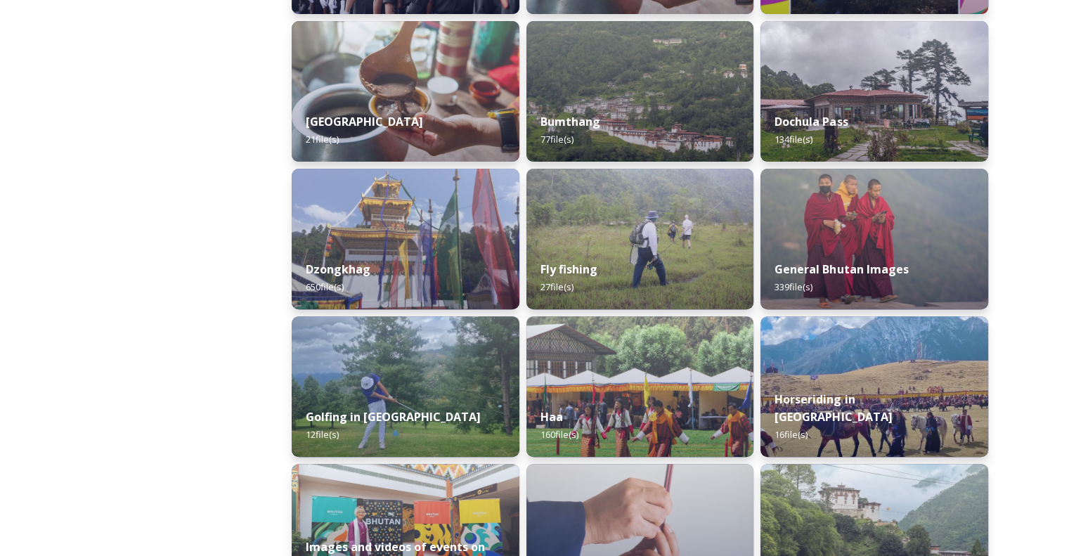
scroll to position [500, 0]
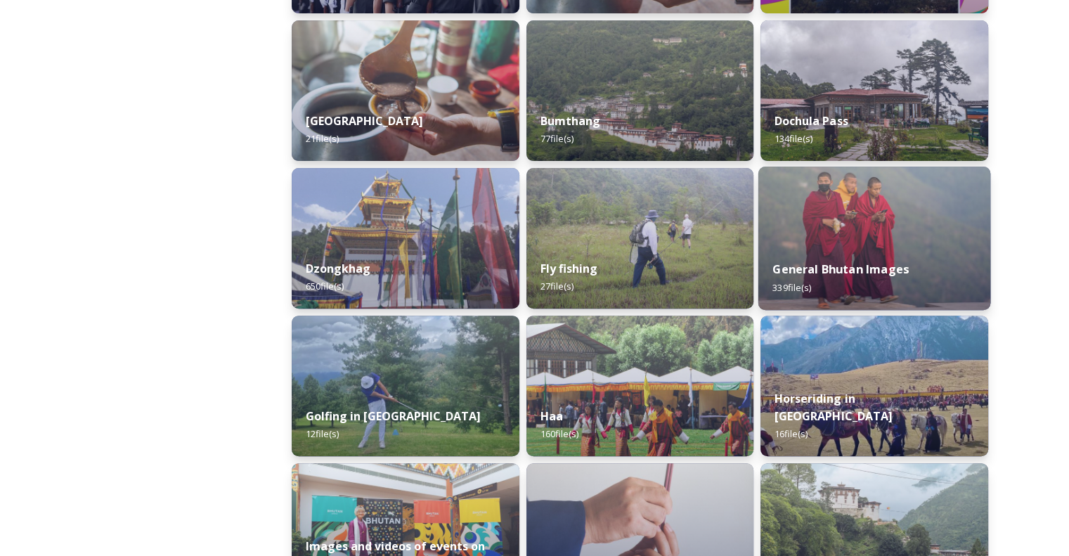
click at [809, 256] on div "General Bhutan Images 339 file(s)" at bounding box center [874, 278] width 232 height 64
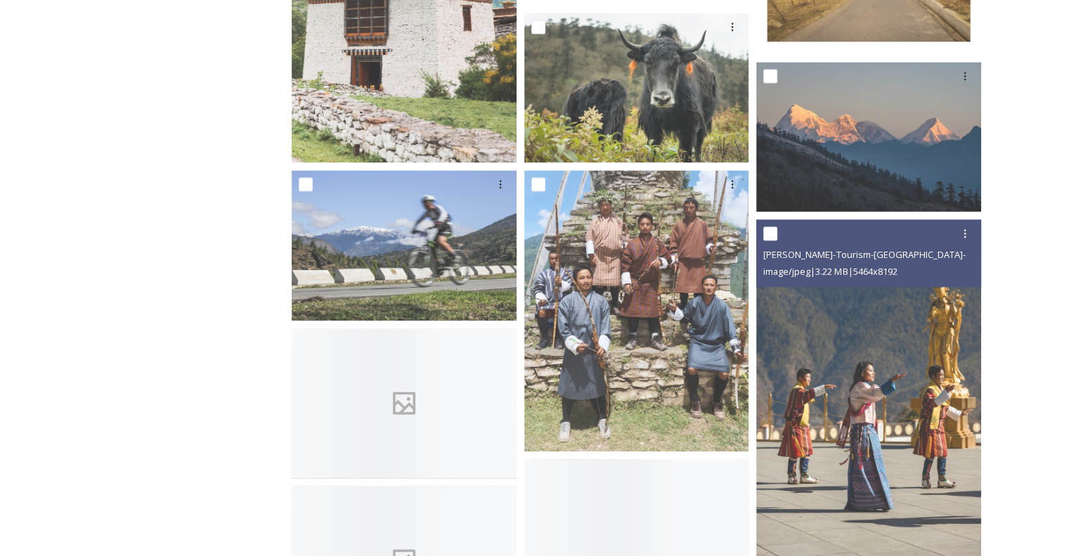
scroll to position [2027, 0]
